Goal: Find specific page/section: Find specific page/section

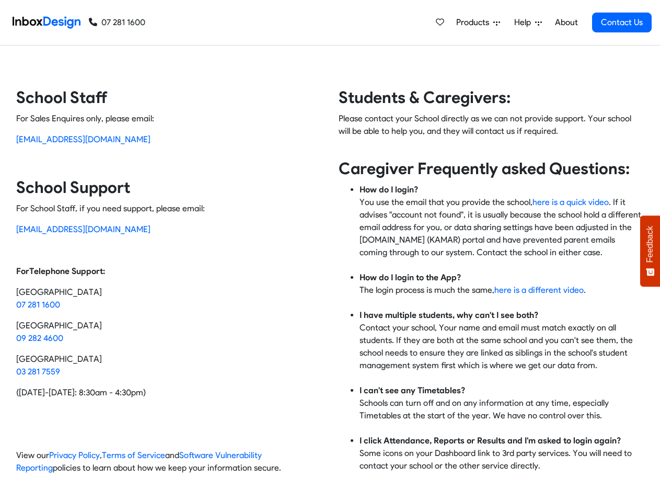
click at [330, 251] on div "Students & Caregivers: Please contact your School directly as we can not provid…" at bounding box center [487, 284] width 314 height 395
click at [479, 22] on span "Products" at bounding box center [474, 22] width 37 height 13
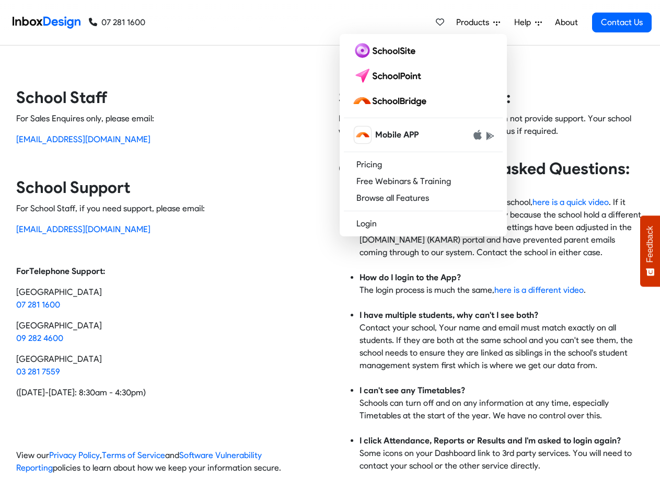
click at [529, 22] on span "Help" at bounding box center [524, 22] width 21 height 13
click at [650, 251] on span "Feedback" at bounding box center [649, 244] width 9 height 37
